Goal: Task Accomplishment & Management: Use online tool/utility

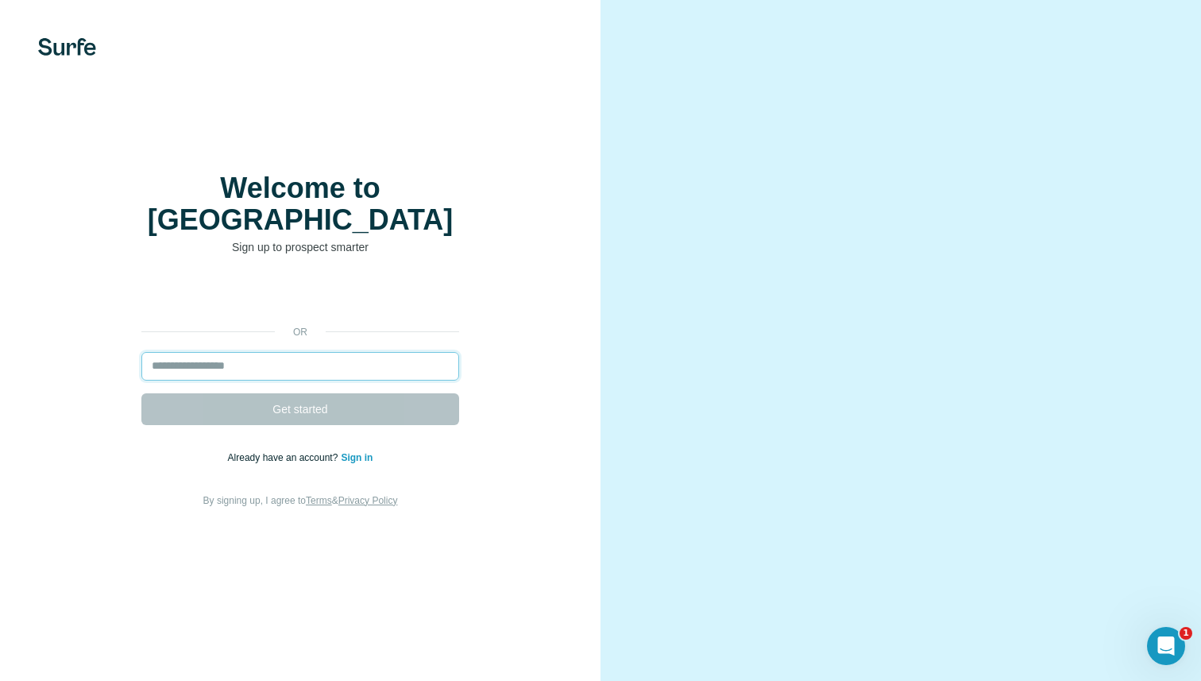
click at [329, 358] on input "email" at bounding box center [300, 366] width 318 height 29
click at [343, 352] on input "email" at bounding box center [300, 366] width 318 height 29
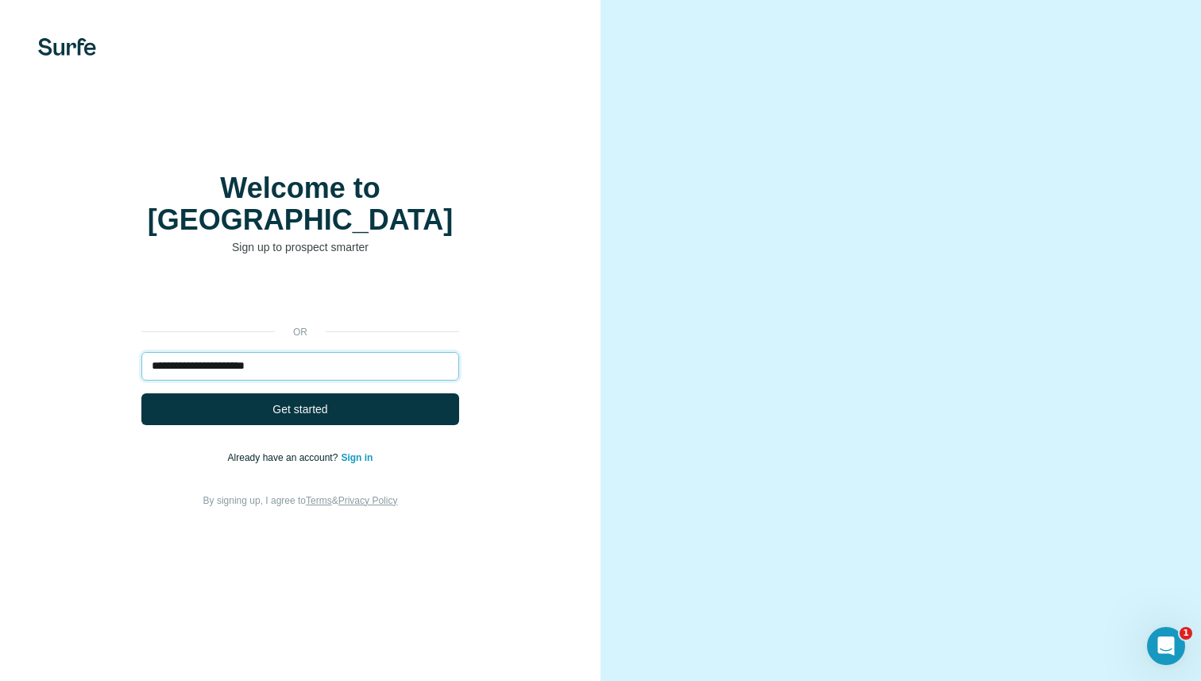
paste input "***"
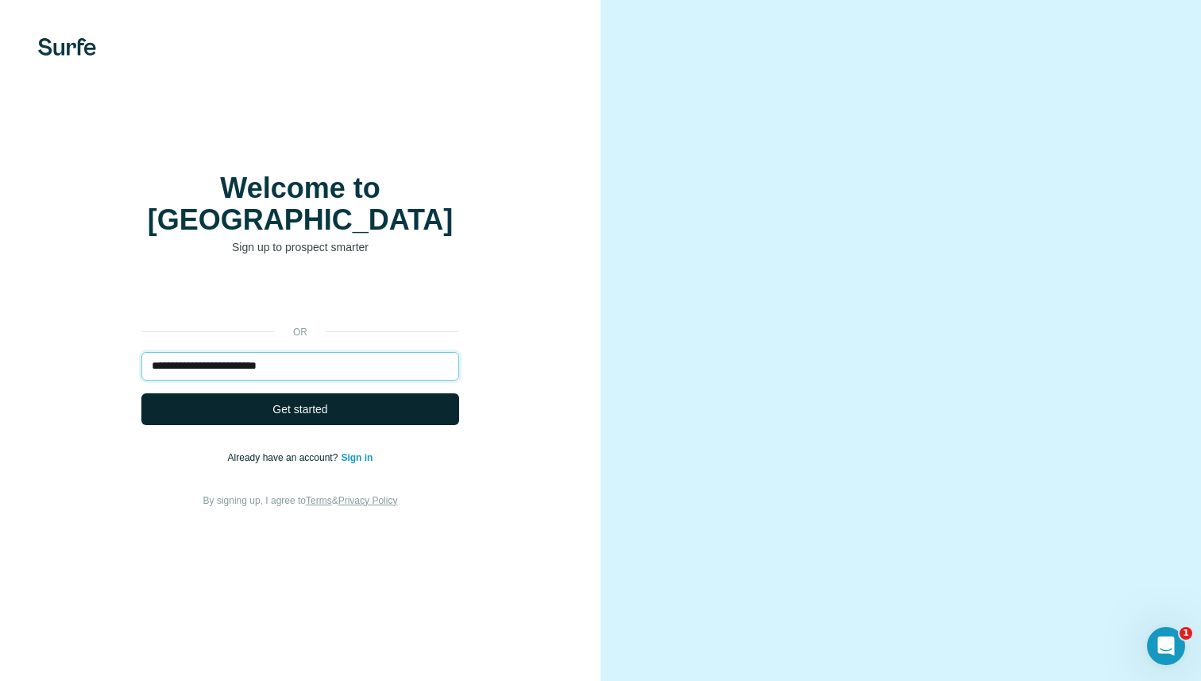
type input "**********"
click at [400, 393] on button "Get started" at bounding box center [300, 409] width 318 height 32
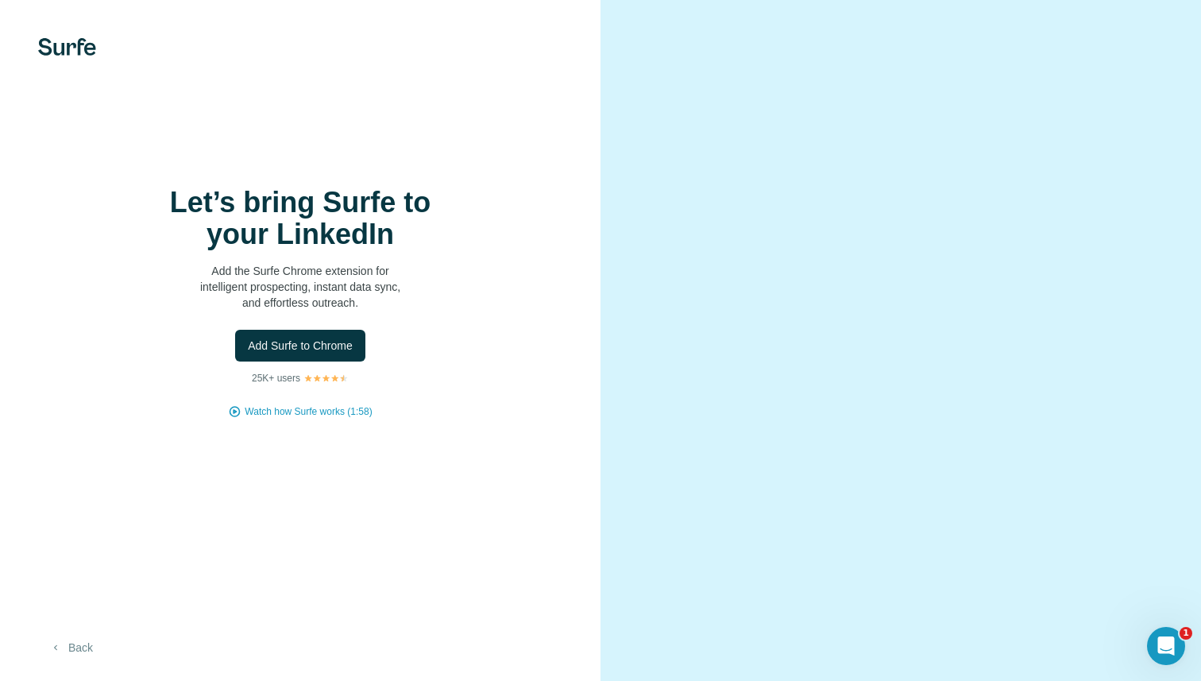
click at [91, 654] on button "Back" at bounding box center [71, 647] width 66 height 29
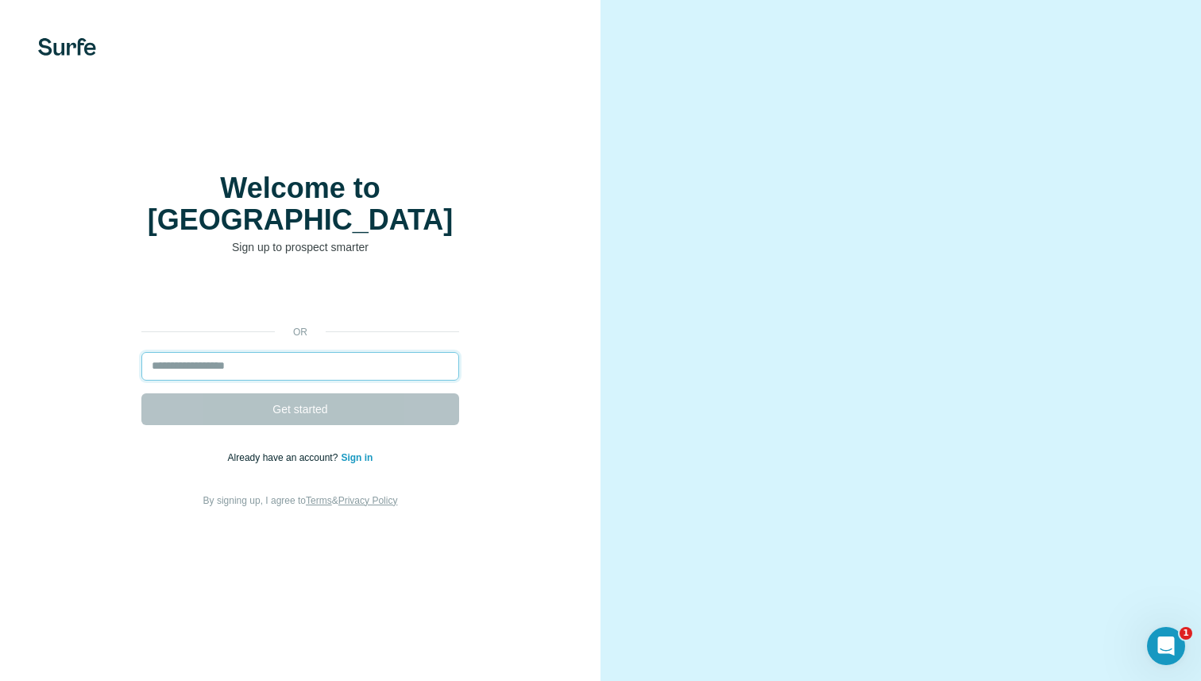
click at [180, 352] on input "email" at bounding box center [300, 366] width 318 height 29
paste input "**********"
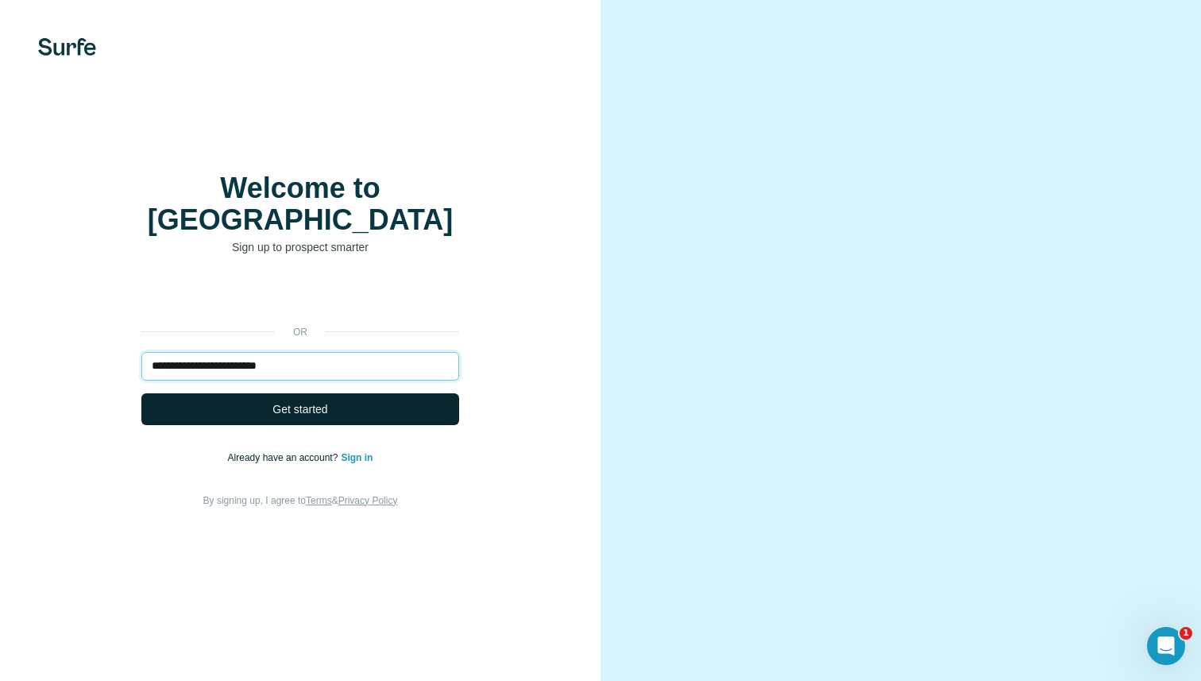
type input "**********"
click at [196, 393] on button "Get started" at bounding box center [300, 409] width 318 height 32
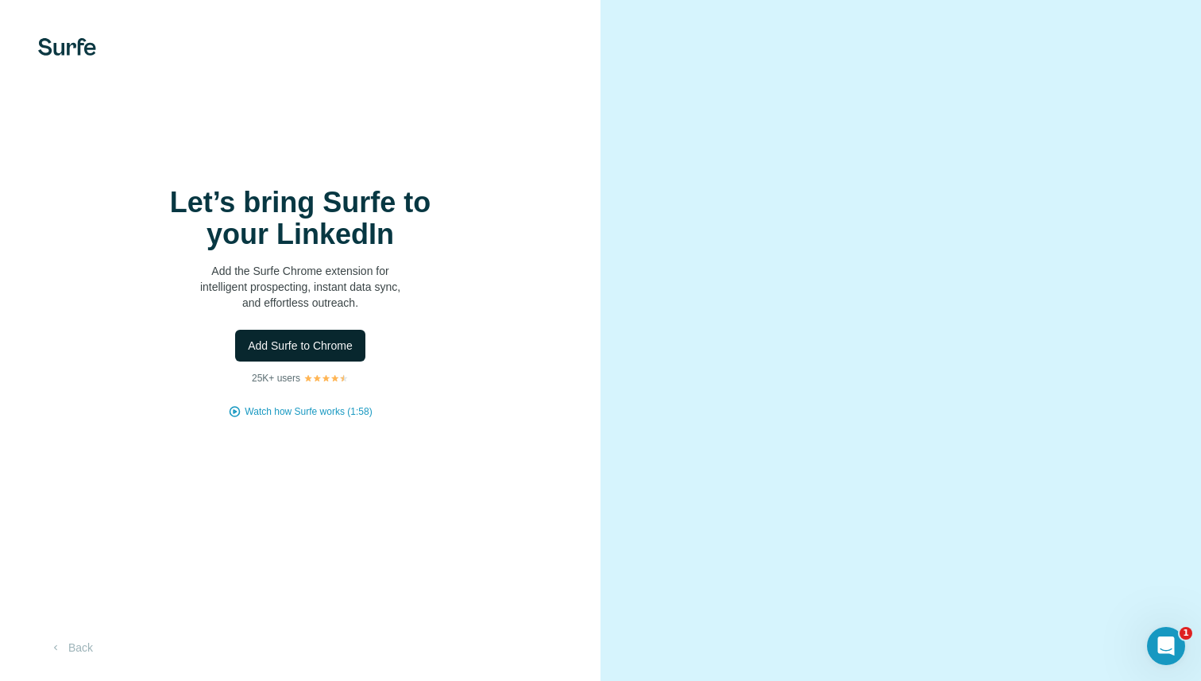
click at [287, 339] on span "Add Surfe to Chrome" at bounding box center [300, 346] width 105 height 16
click at [280, 411] on span "Watch how Surfe works (1:58)" at bounding box center [308, 411] width 127 height 14
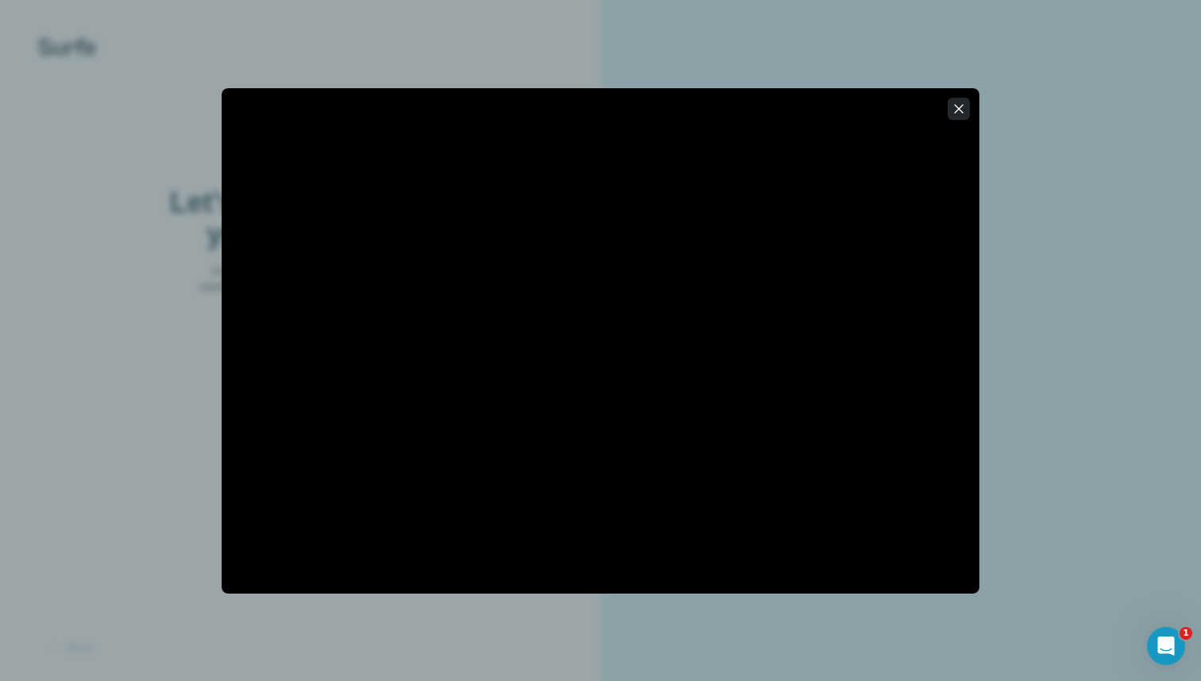
click at [963, 111] on icon "button" at bounding box center [959, 109] width 16 height 16
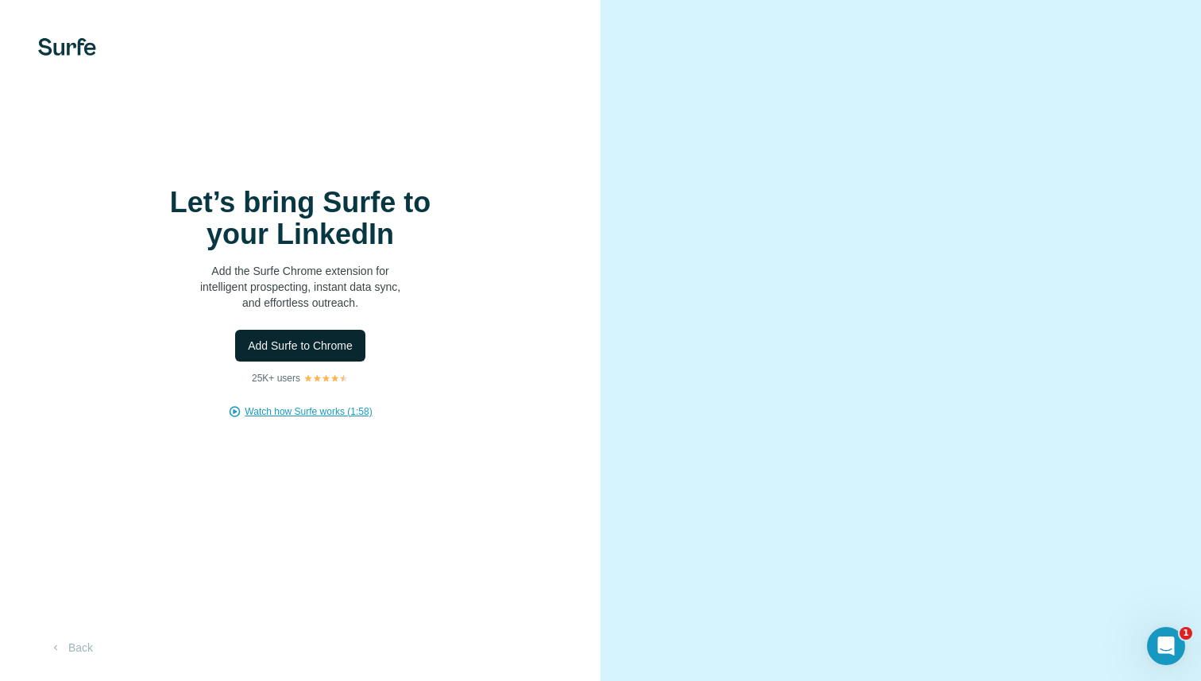
click at [343, 339] on span "Add Surfe to Chrome" at bounding box center [300, 346] width 105 height 16
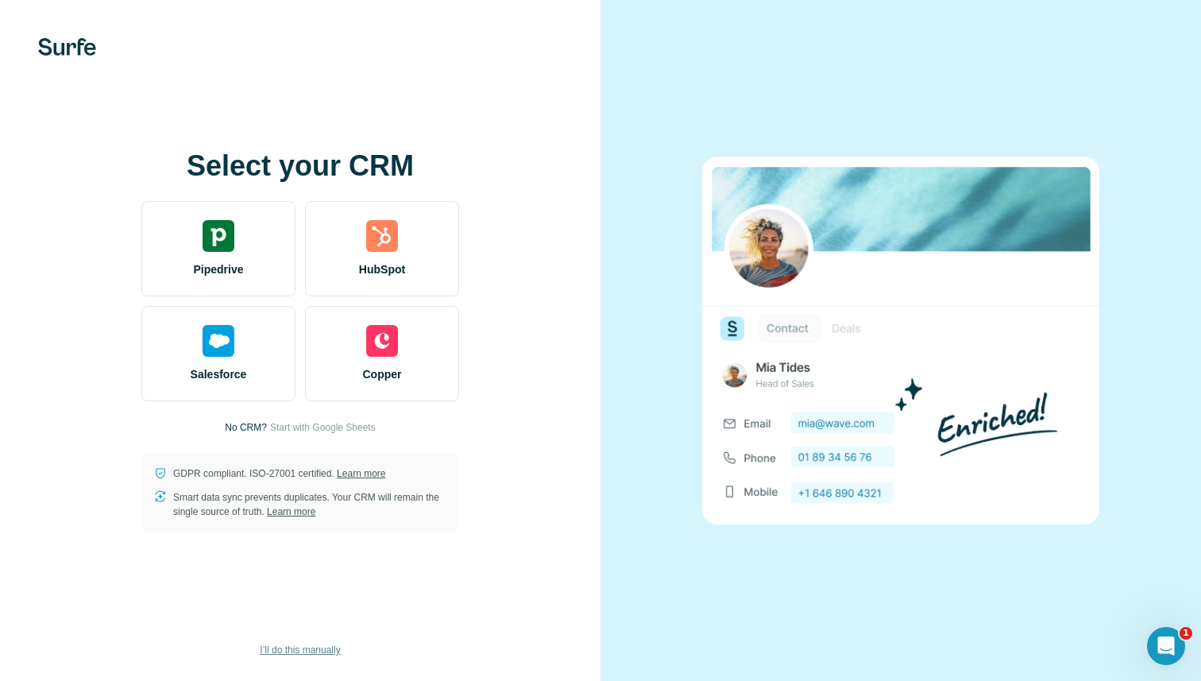
click at [286, 647] on span "I’ll do this manually" at bounding box center [300, 649] width 80 height 14
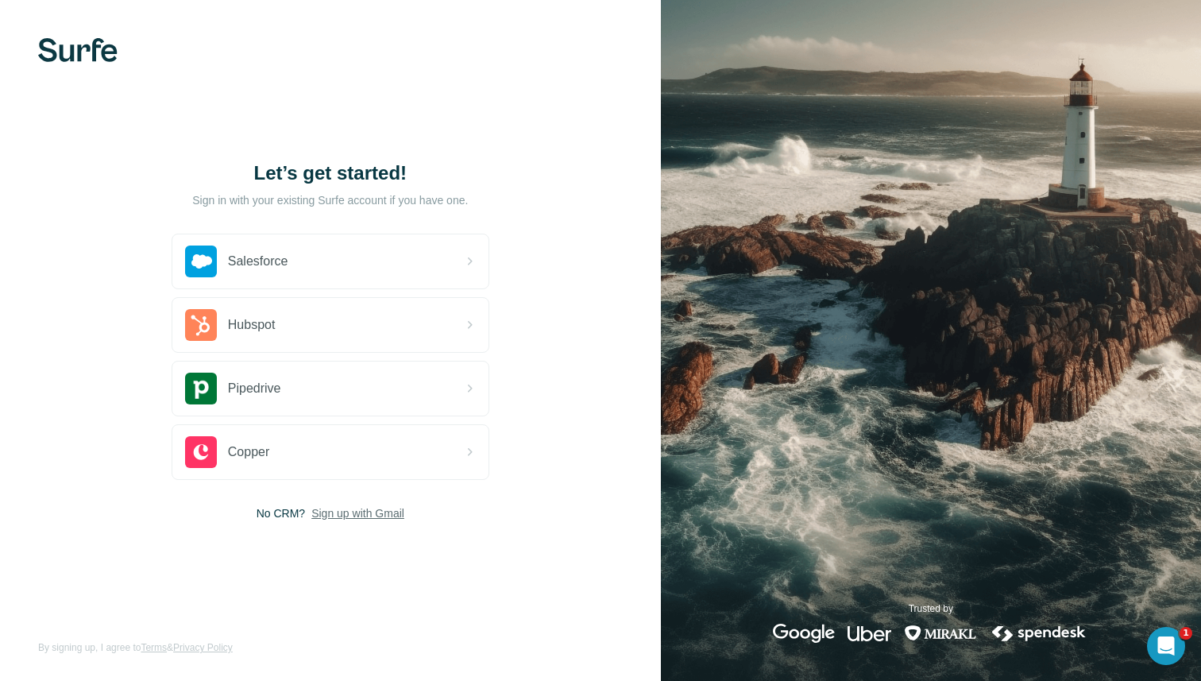
click at [321, 513] on span "Sign up with Gmail" at bounding box center [357, 513] width 93 height 16
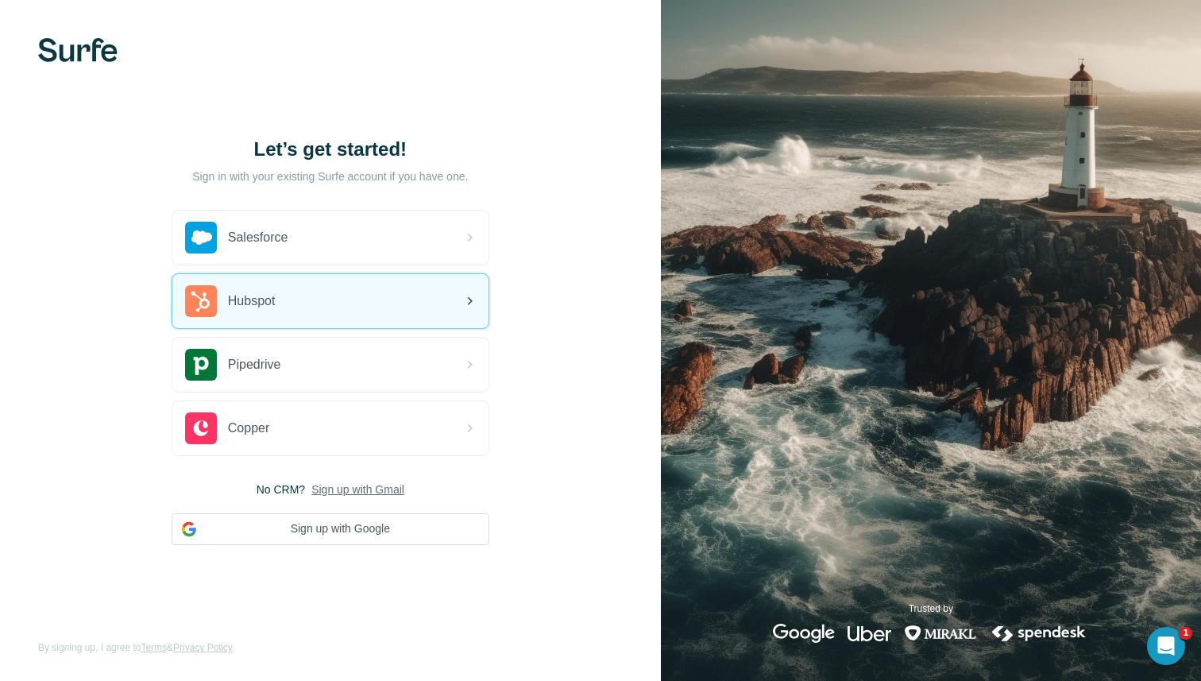
click at [316, 317] on div "Hubspot" at bounding box center [330, 301] width 316 height 54
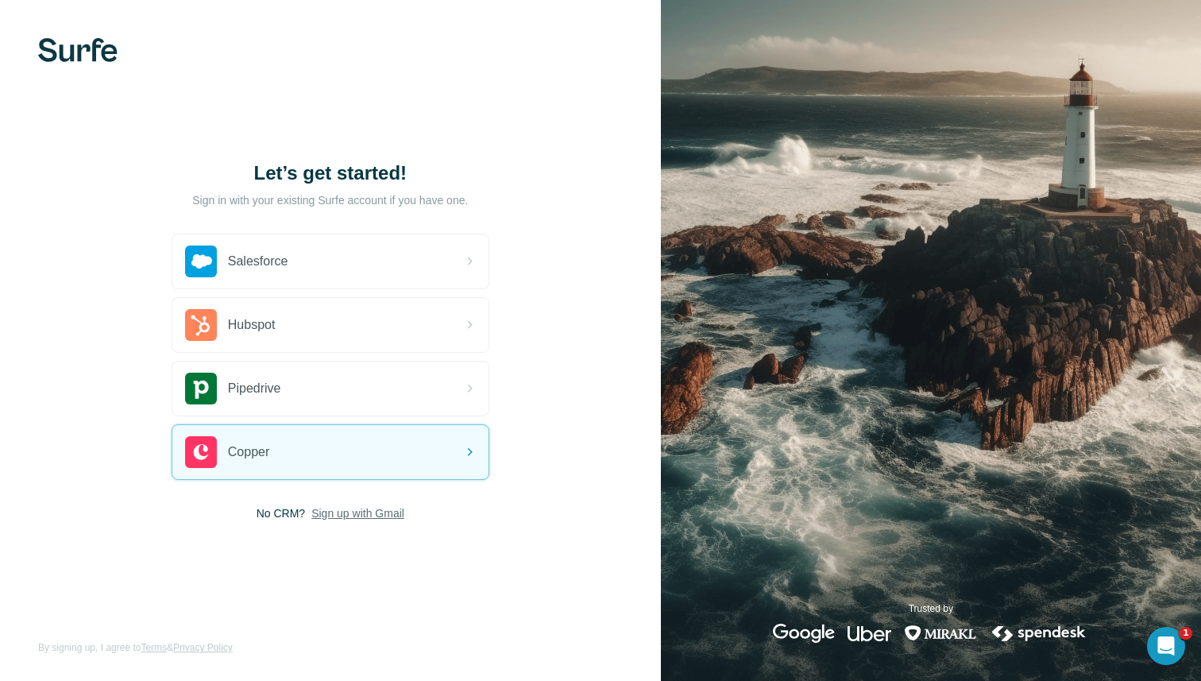
click at [355, 515] on span "Sign up with Gmail" at bounding box center [357, 513] width 93 height 16
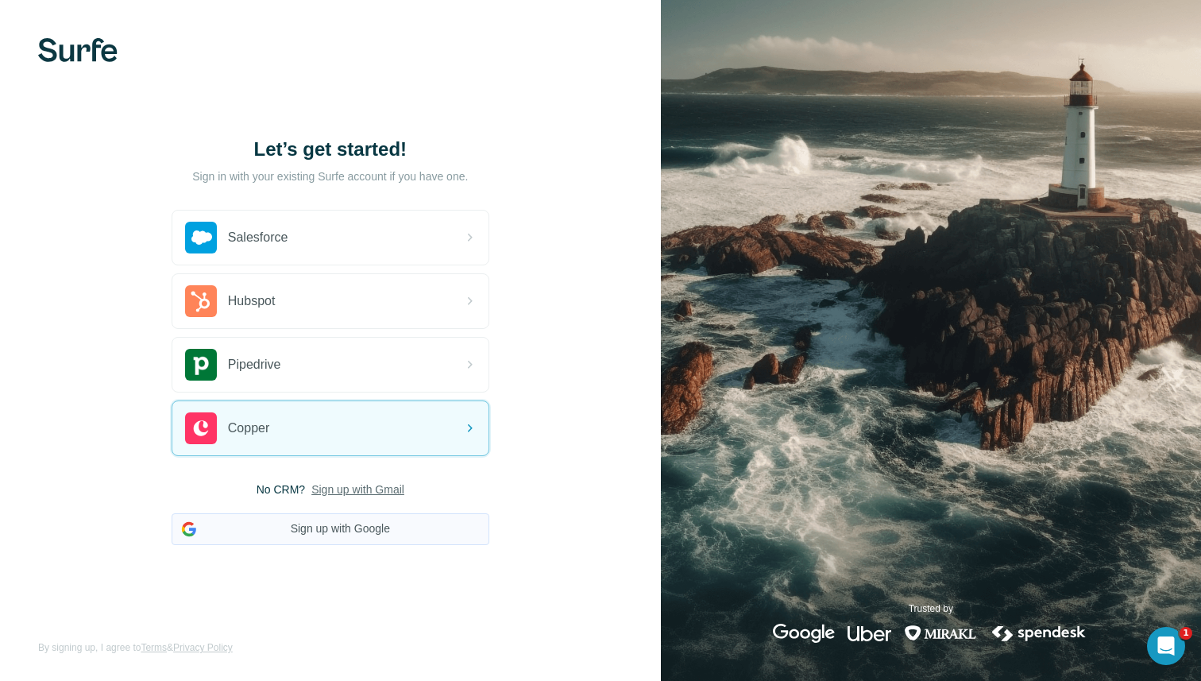
click at [350, 524] on button "Sign up with Google" at bounding box center [331, 529] width 318 height 32
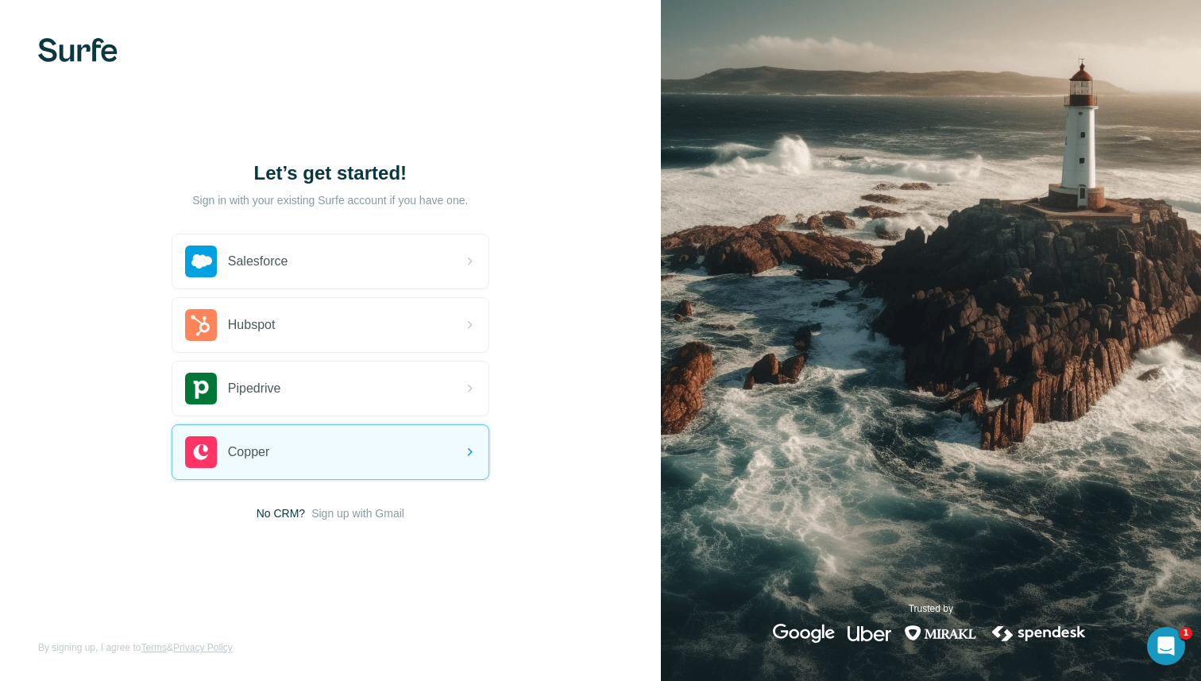
click at [265, 513] on span "No CRM?" at bounding box center [281, 513] width 48 height 16
click at [362, 516] on span "Sign up with Gmail" at bounding box center [357, 513] width 93 height 16
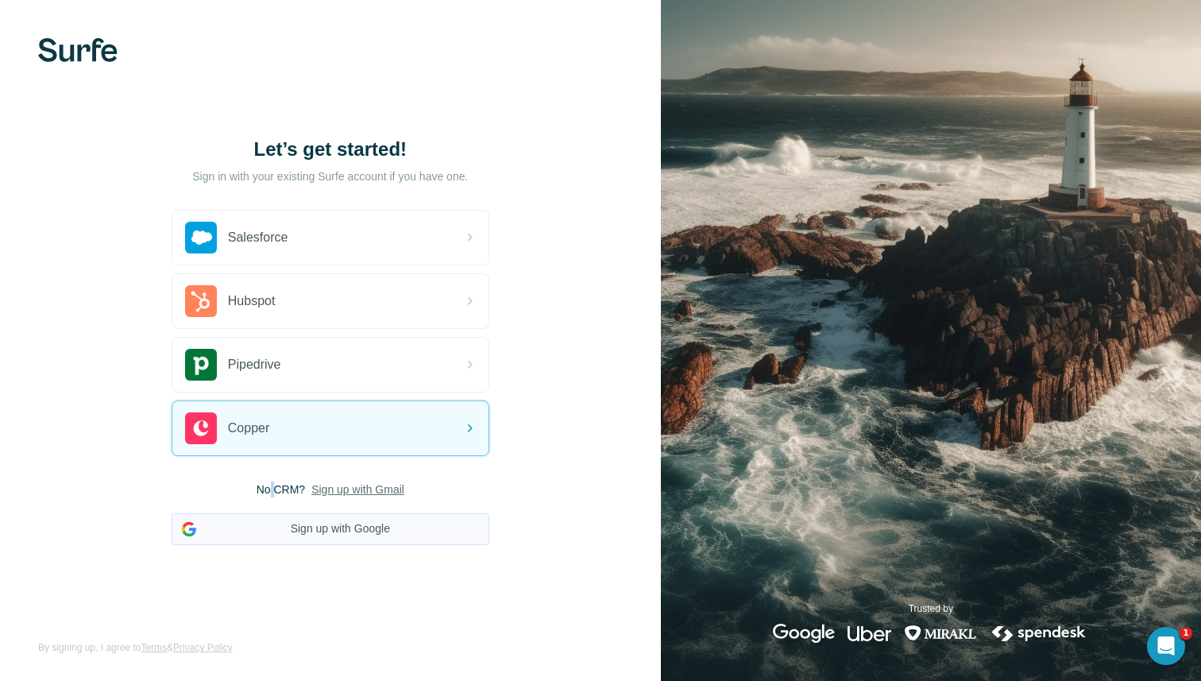
click at [359, 523] on button "Sign up with Google" at bounding box center [331, 529] width 318 height 32
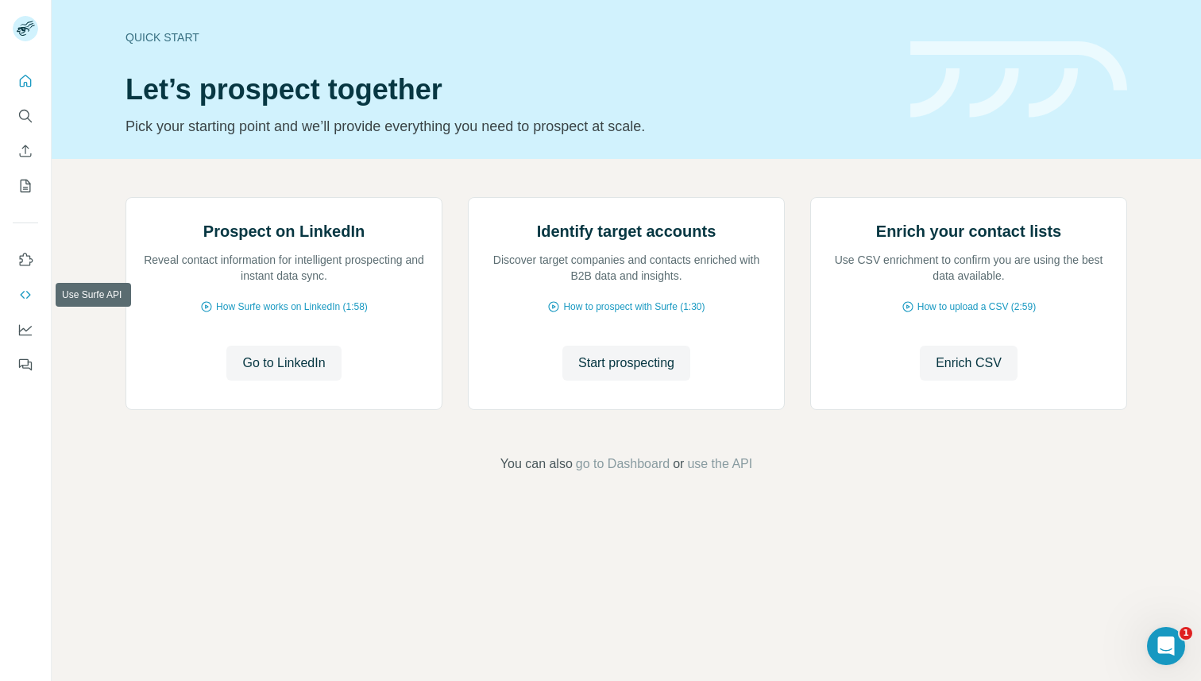
click at [26, 297] on icon "Use Surfe API" at bounding box center [25, 295] width 16 height 16
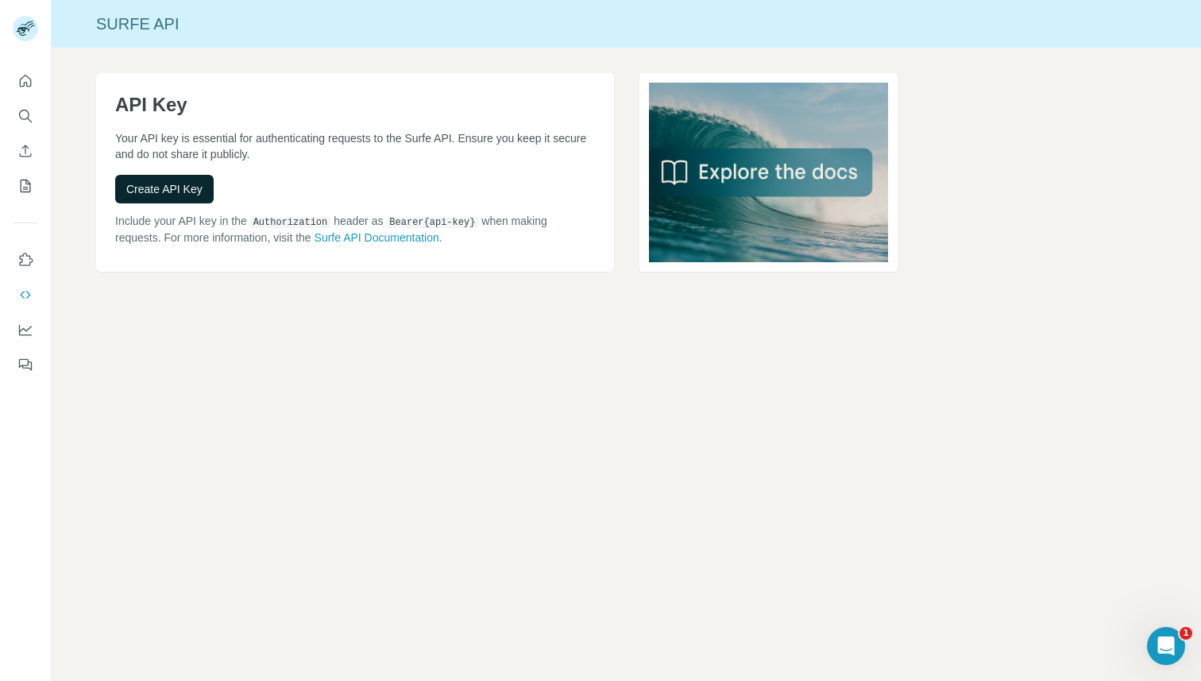
click at [183, 190] on span "Create API Key" at bounding box center [164, 189] width 76 height 16
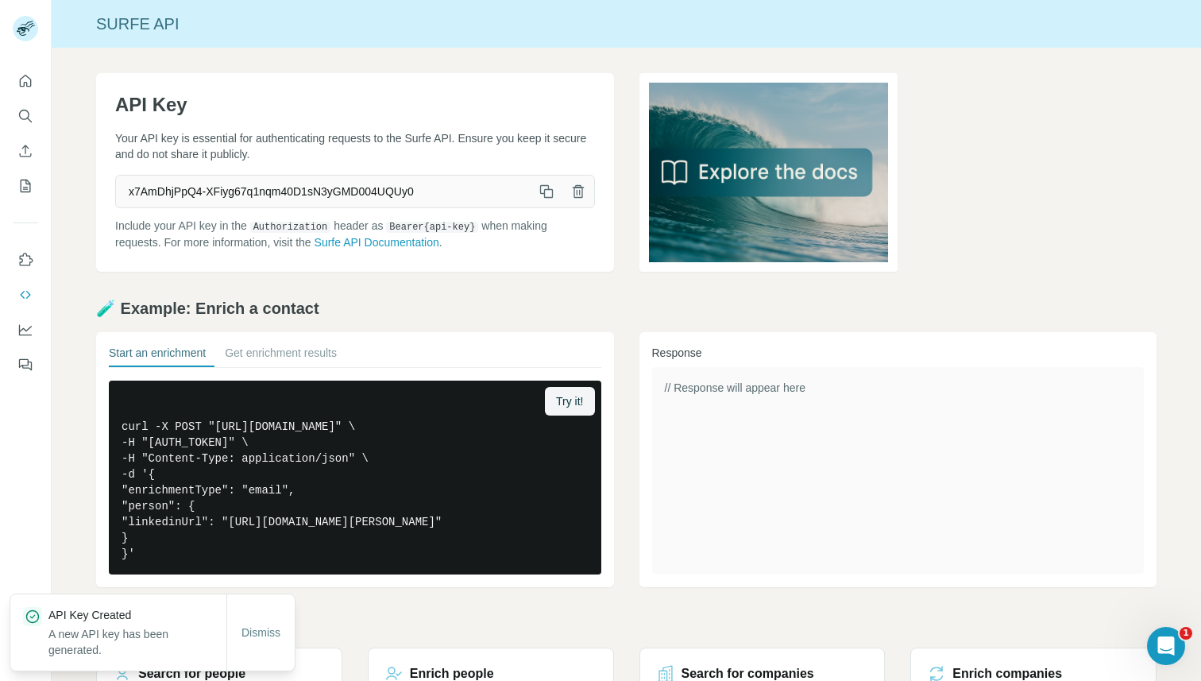
click at [542, 192] on icon "button" at bounding box center [546, 191] width 16 height 16
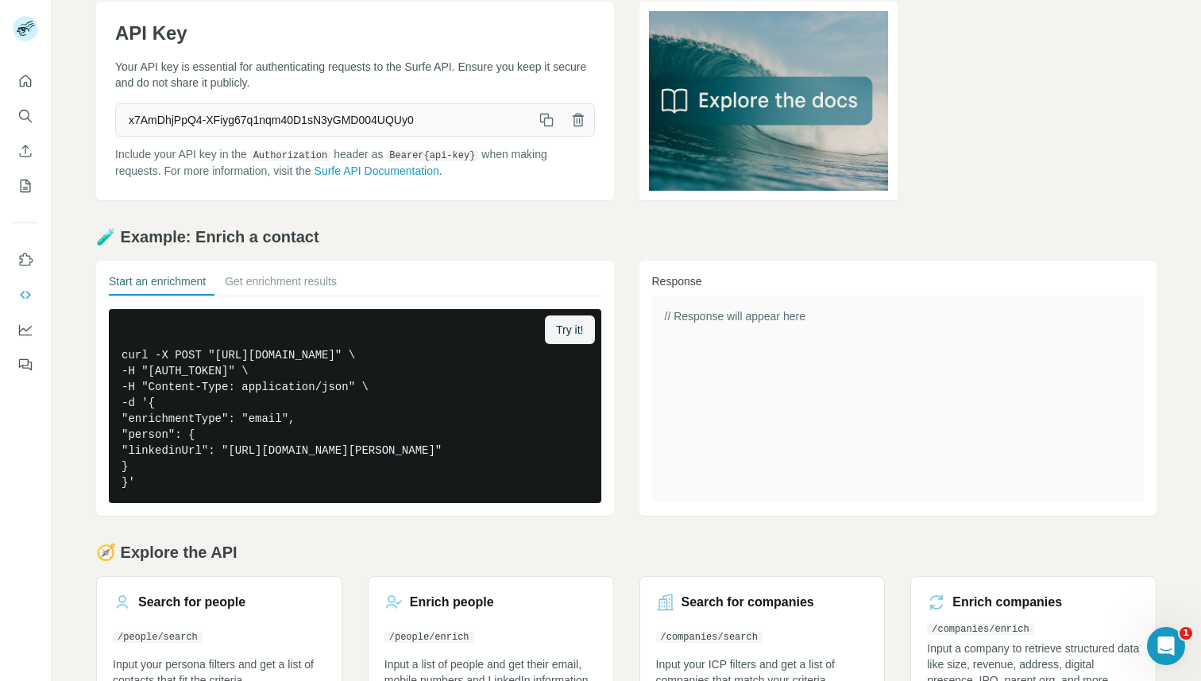
scroll to position [152, 0]
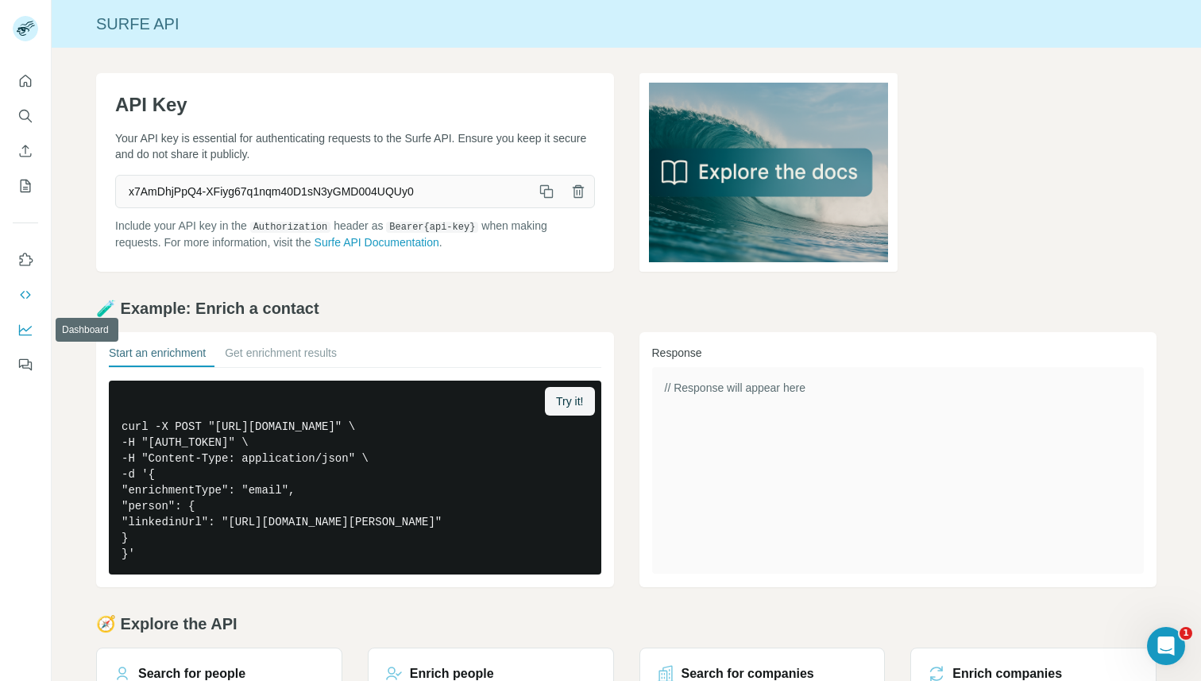
click at [26, 332] on icon "Dashboard" at bounding box center [25, 330] width 16 height 16
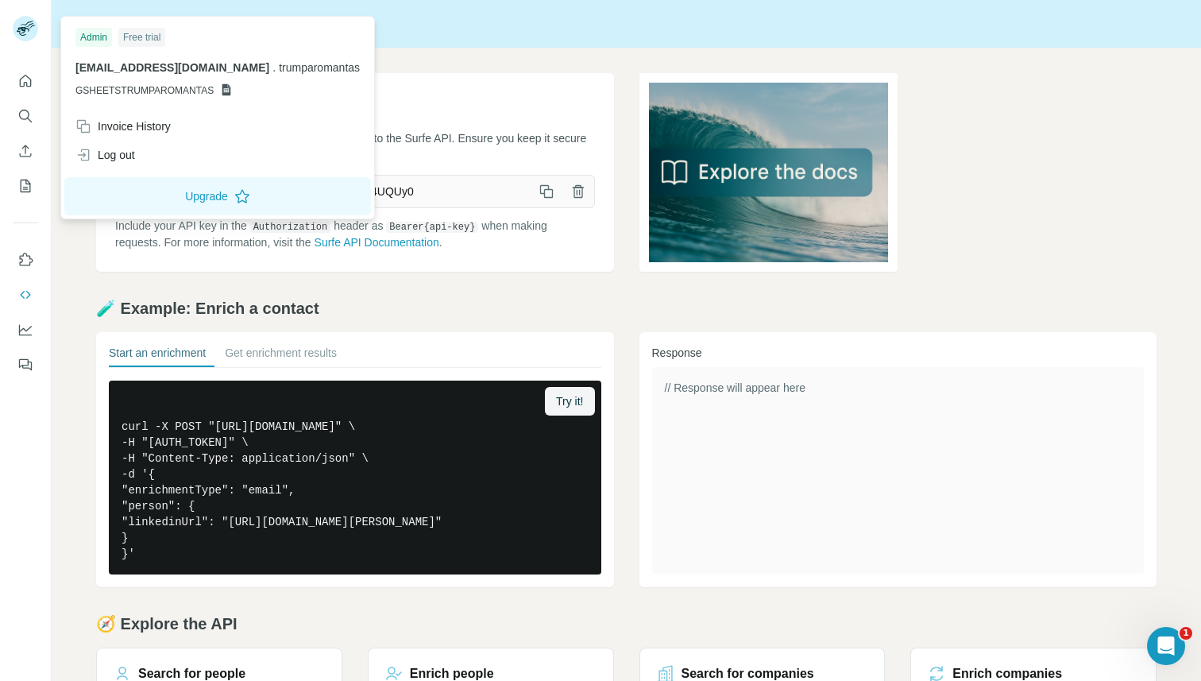
click at [22, 38] on rect at bounding box center [25, 28] width 25 height 25
click at [23, 91] on button "Quick start" at bounding box center [25, 81] width 25 height 29
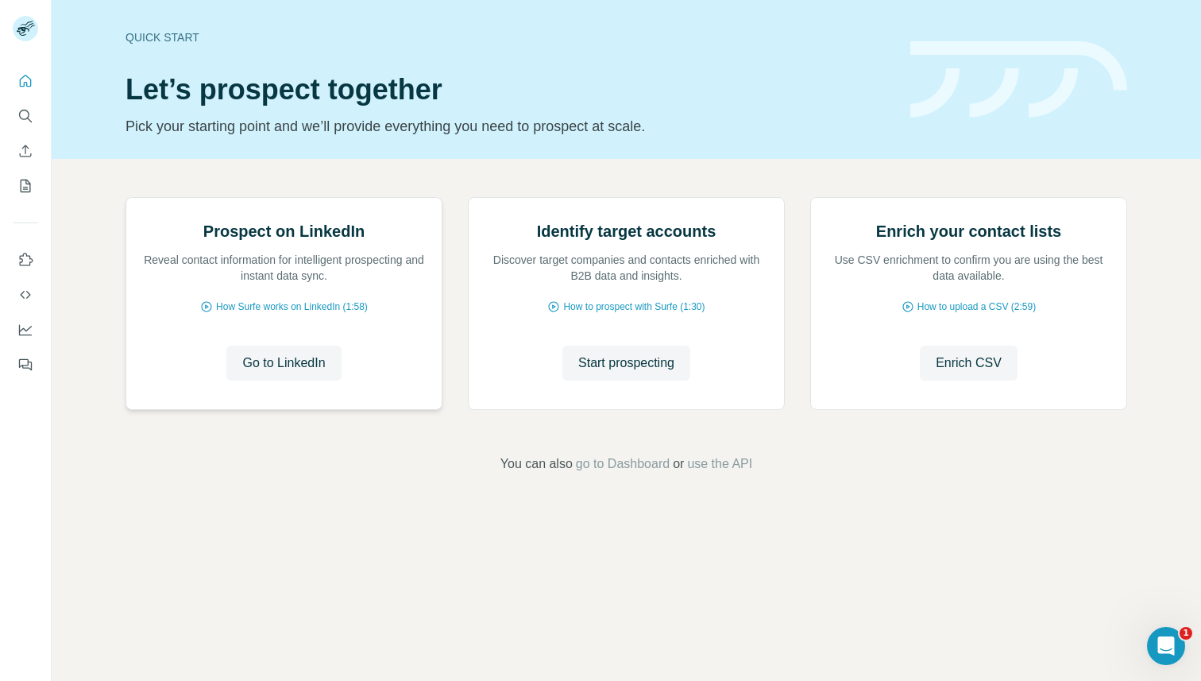
scroll to position [6, 0]
click at [718, 473] on span "use the API" at bounding box center [719, 463] width 65 height 19
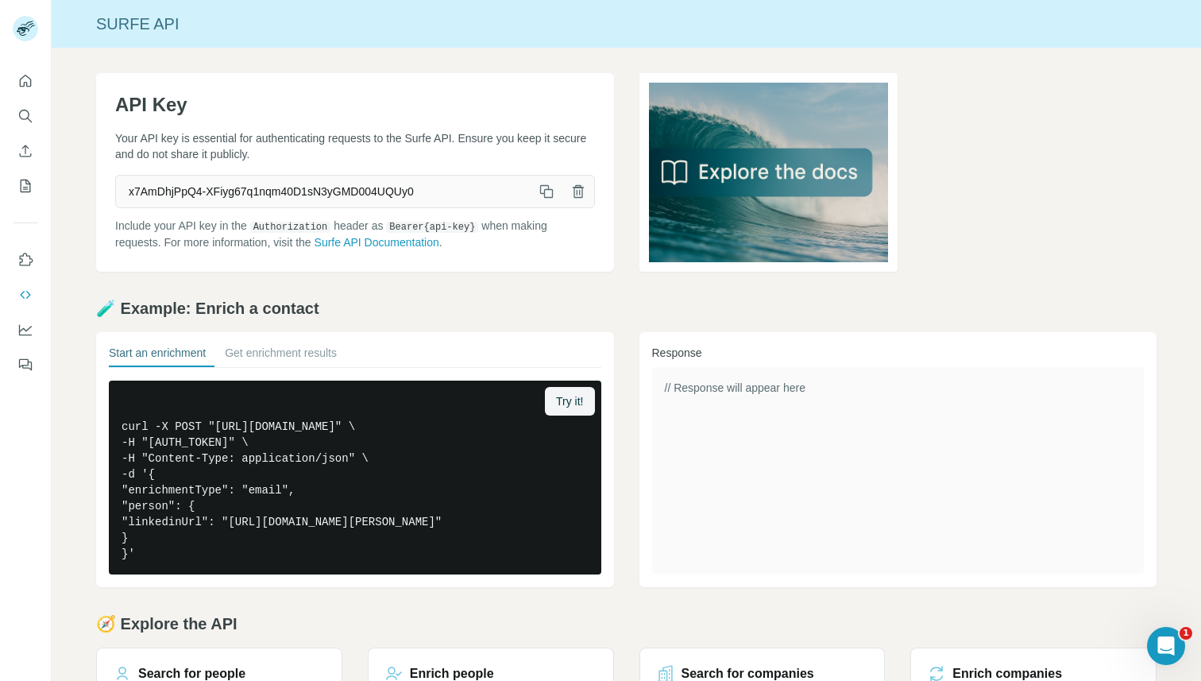
click at [930, 187] on link at bounding box center [898, 172] width 518 height 199
